Goal: Use online tool/utility: Use online tool/utility

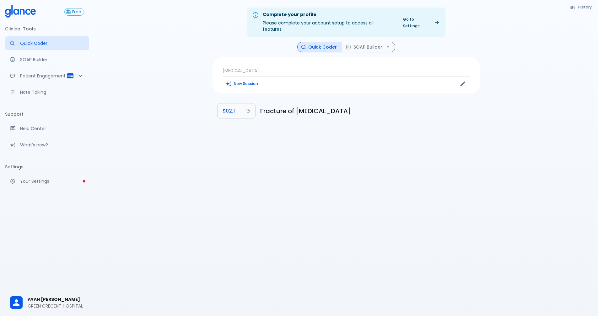
click at [273, 67] on p "[MEDICAL_DATA]" at bounding box center [345, 70] width 247 height 6
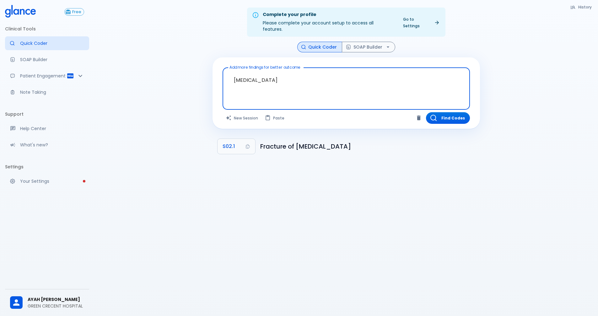
drag, startPoint x: 302, startPoint y: 76, endPoint x: 314, endPoint y: 68, distance: 14.5
click at [259, 77] on textarea "[MEDICAL_DATA]" at bounding box center [346, 83] width 238 height 27
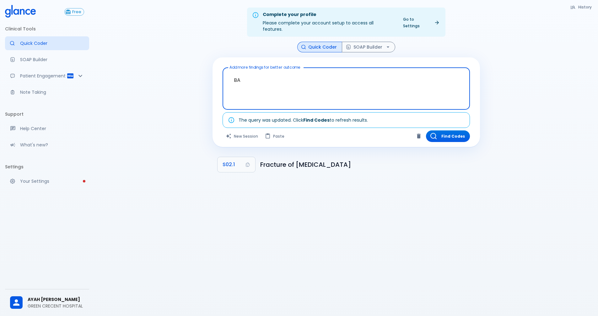
type textarea "B"
type textarea "E"
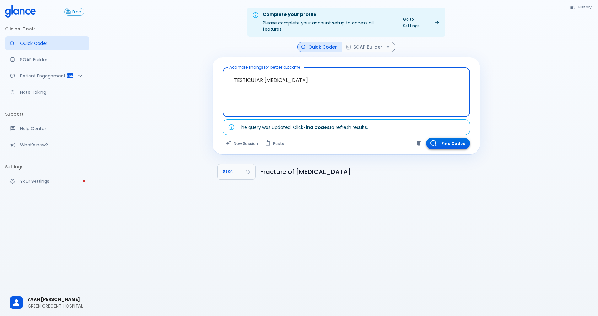
type textarea "TESTICULAR [MEDICAL_DATA]"
click at [441, 138] on button "Find Codes" at bounding box center [448, 144] width 44 height 12
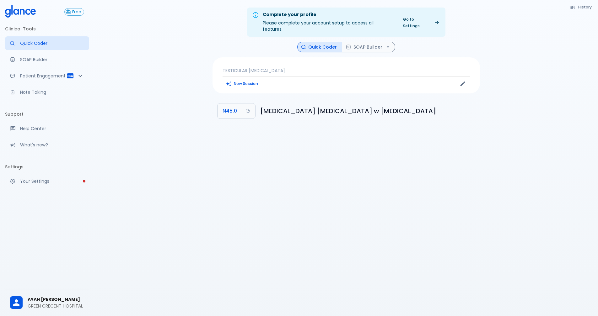
click at [369, 67] on p "TESTICULAR [MEDICAL_DATA]" at bounding box center [345, 70] width 247 height 6
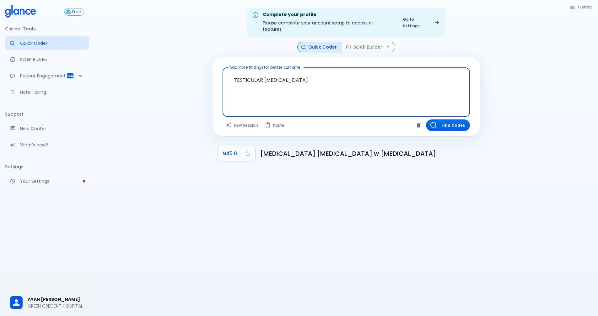
drag, startPoint x: 353, startPoint y: 86, endPoint x: 243, endPoint y: 88, distance: 110.2
click at [243, 88] on textarea "TESTICULAR [MEDICAL_DATA]" at bounding box center [346, 87] width 238 height 34
drag, startPoint x: 309, startPoint y: 78, endPoint x: 158, endPoint y: 93, distance: 152.4
click at [158, 93] on div "Complete your profile Please complete your account setup to access all features…" at bounding box center [346, 165] width 504 height 331
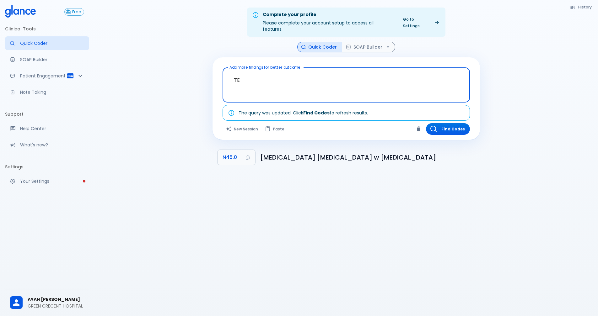
type textarea "T"
